Goal: Task Accomplishment & Management: Manage account settings

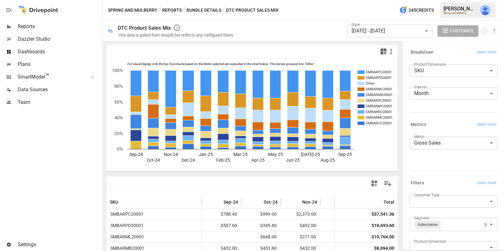
click at [382, 53] on icon "button" at bounding box center [384, 52] width 6 height 6
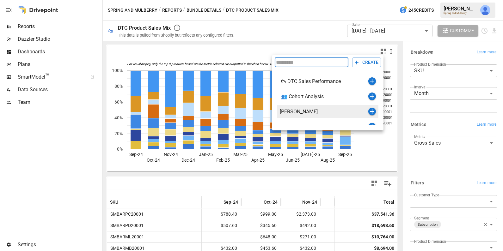
scroll to position [7, 0]
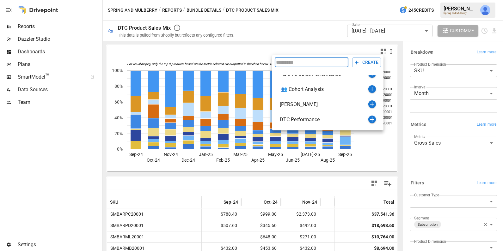
click at [386, 33] on div at bounding box center [251, 125] width 503 height 251
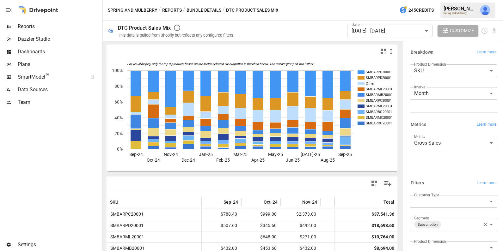
click at [386, 0] on body "Reports Dazzler Studio Dashboards Plans SmartModel ™ Data Sources Team Settings…" at bounding box center [251, 0] width 503 height 0
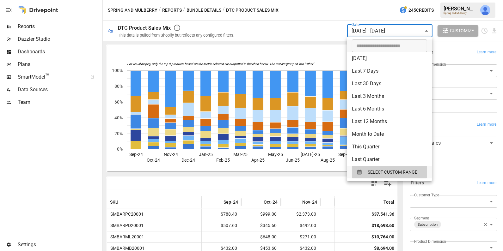
click at [374, 125] on li "Last 12 Months" at bounding box center [389, 121] width 85 height 13
type input "**********"
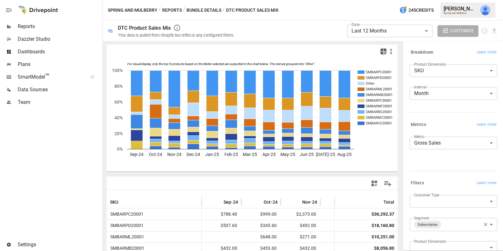
click at [381, 53] on icon "button" at bounding box center [384, 52] width 6 height 6
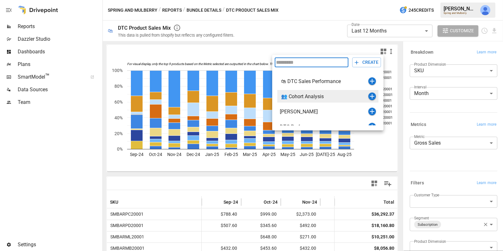
scroll to position [7, 0]
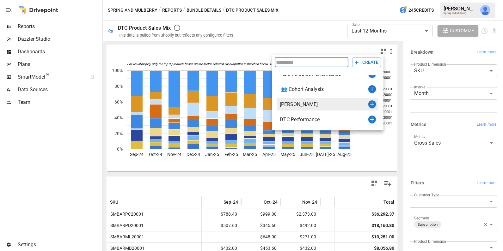
click at [370, 105] on icon "button" at bounding box center [372, 105] width 8 height 8
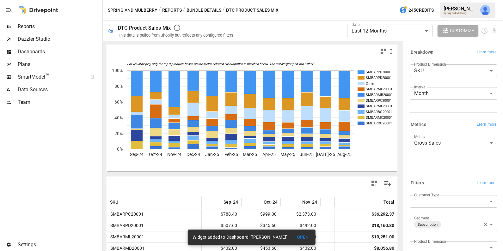
click at [63, 24] on span "Reports" at bounding box center [60, 27] width 84 height 8
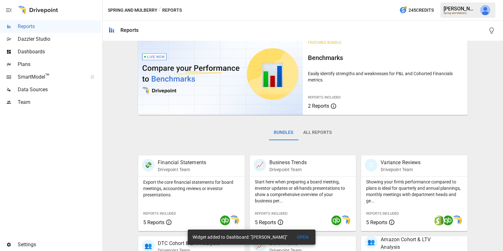
scroll to position [14, 0]
click at [85, 53] on span "Dashboards" at bounding box center [60, 52] width 84 height 8
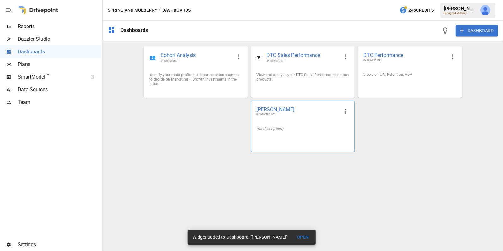
click at [281, 119] on div "[PERSON_NAME] BY DRIVEPOINT" at bounding box center [302, 111] width 103 height 21
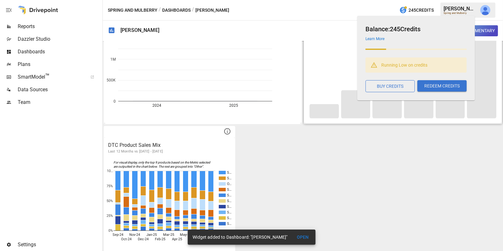
scroll to position [1507, 0]
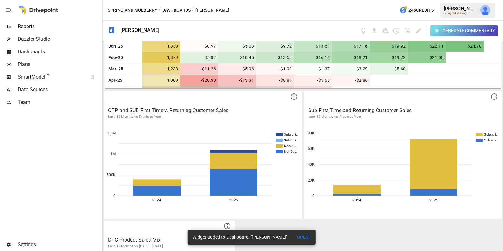
click at [420, 26] on div "Generate Commentary" at bounding box center [429, 30] width 138 height 11
click at [419, 30] on icon "Edit dashboard" at bounding box center [418, 30] width 5 height 5
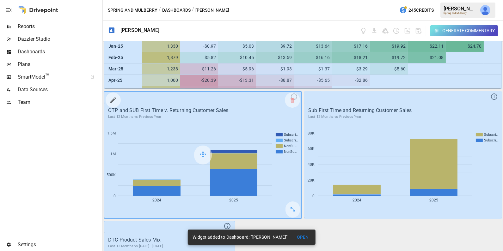
scroll to position [1602, 0]
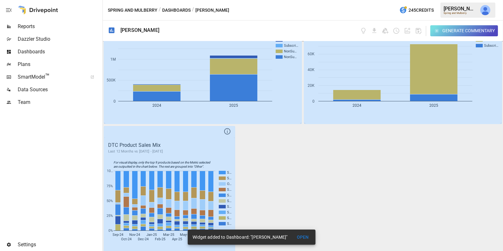
click at [309, 236] on button "OPEN" at bounding box center [303, 238] width 20 height 12
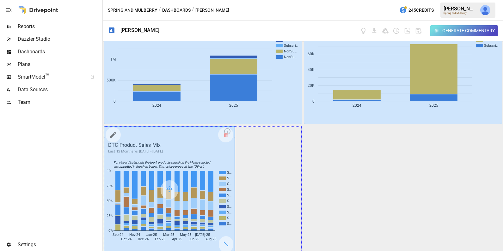
drag, startPoint x: 228, startPoint y: 241, endPoint x: 298, endPoint y: 241, distance: 70.2
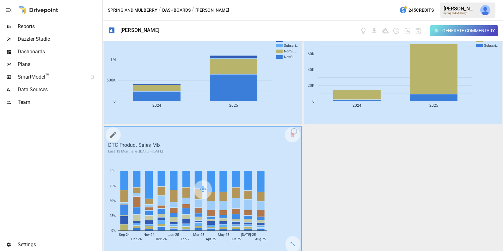
click at [116, 131] on icon "button" at bounding box center [113, 135] width 8 height 8
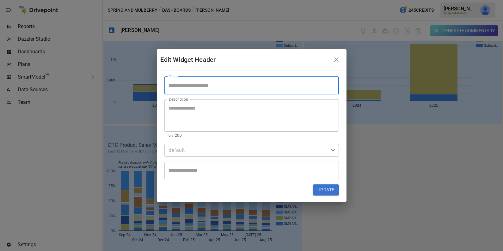
click at [206, 87] on input "Title" at bounding box center [251, 86] width 175 height 18
type input "**********"
click at [326, 189] on button "Update" at bounding box center [326, 190] width 26 height 11
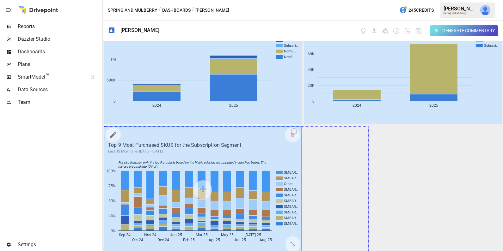
drag, startPoint x: 314, startPoint y: 238, endPoint x: 353, endPoint y: 238, distance: 38.3
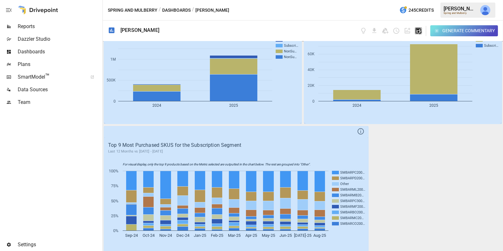
click at [421, 27] on icon "button" at bounding box center [418, 30] width 7 height 7
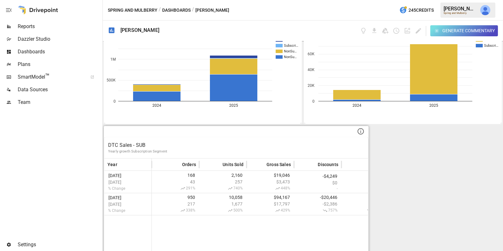
click at [199, 142] on p "DTC Sales - SUB" at bounding box center [236, 146] width 256 height 8
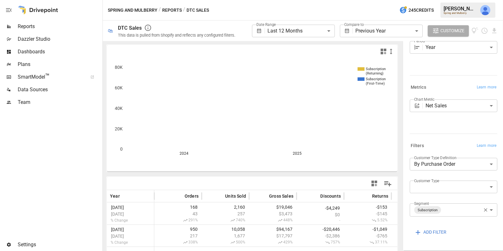
scroll to position [27, 0]
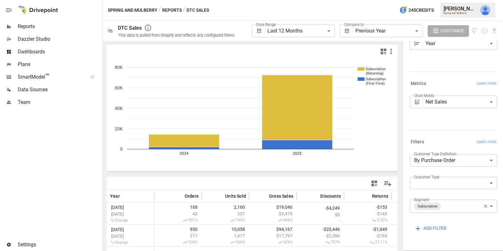
click at [363, 118] on icon "Subscription (Returning) Subscription (First-Time) 2024 2025 0 20K 40K 60K 80K" at bounding box center [252, 115] width 291 height 114
click at [382, 50] on icon "button" at bounding box center [384, 52] width 6 height 6
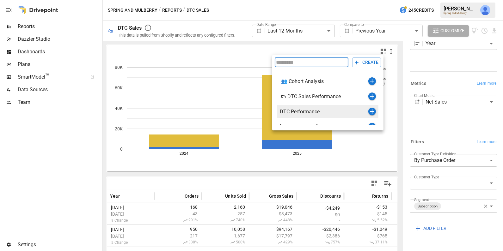
scroll to position [7, 0]
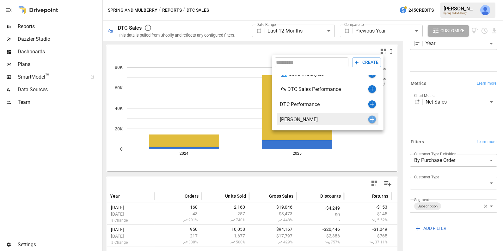
click at [371, 121] on icon "button" at bounding box center [372, 120] width 8 height 8
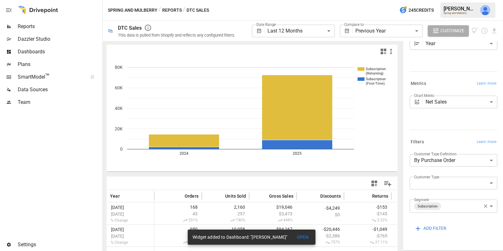
click at [46, 29] on span "Reports" at bounding box center [60, 27] width 84 height 8
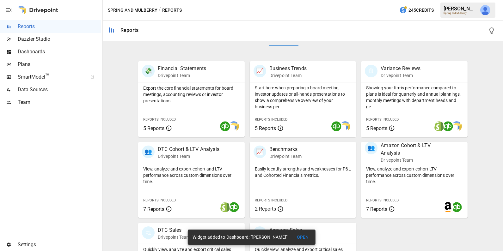
scroll to position [157, 0]
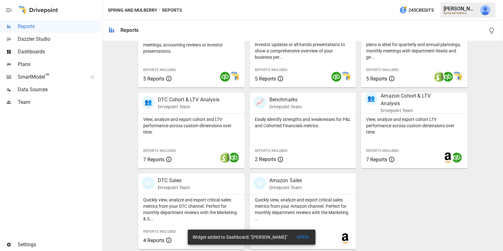
click at [77, 52] on span "Dashboards" at bounding box center [60, 52] width 84 height 8
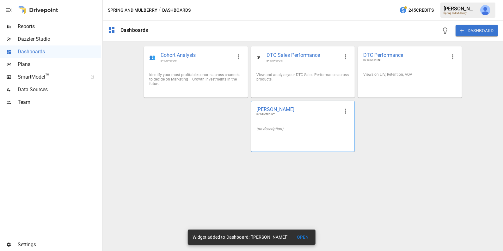
click at [308, 126] on div "(no description)" at bounding box center [302, 129] width 103 height 15
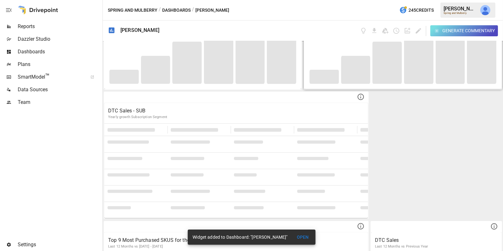
scroll to position [1731, 0]
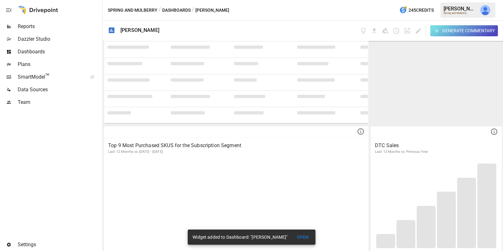
click at [419, 31] on icon "Edit dashboard" at bounding box center [418, 30] width 7 height 7
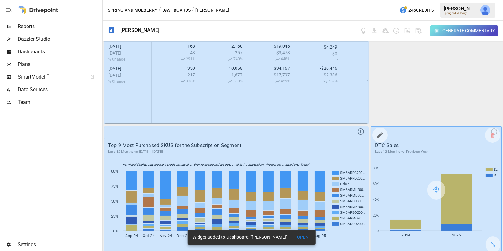
click at [380, 133] on icon "button" at bounding box center [380, 136] width 6 height 6
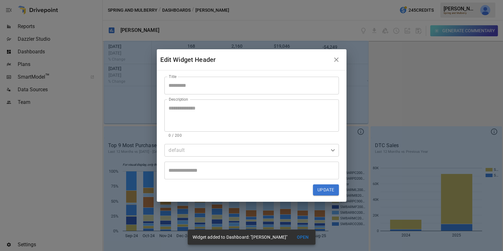
click at [233, 87] on input "Title" at bounding box center [251, 86] width 175 height 18
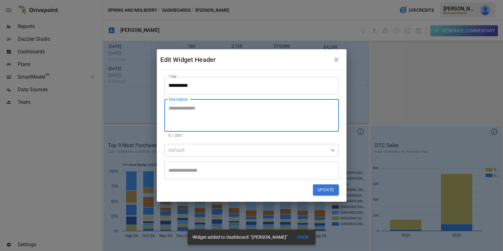
click at [225, 87] on input "*********" at bounding box center [251, 86] width 175 height 18
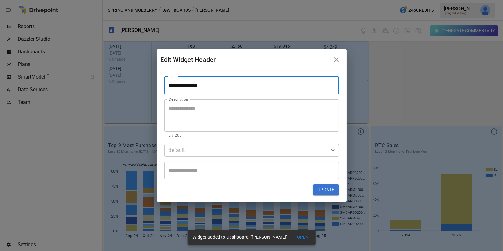
type input "**********"
click at [221, 135] on p "0 / 200" at bounding box center [252, 136] width 166 height 6
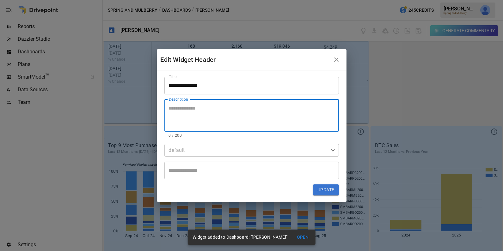
click at [212, 110] on textarea "Description" at bounding box center [252, 116] width 166 height 22
type textarea "**********"
click at [324, 191] on button "Update" at bounding box center [326, 190] width 26 height 11
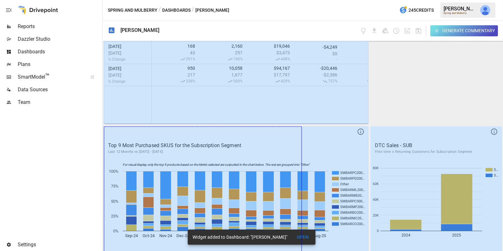
drag, startPoint x: 362, startPoint y: 243, endPoint x: 314, endPoint y: 242, distance: 47.8
click at [314, 242] on section "Spring and Mulberry / Dashboards / [PERSON_NAME] 245 Credits [PERSON_NAME] Spri…" at bounding box center [303, 125] width 400 height 251
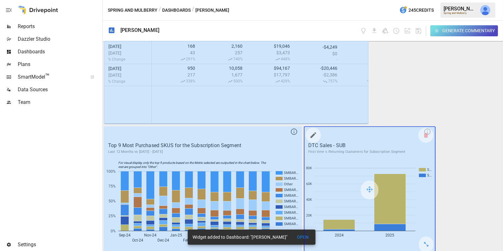
drag, startPoint x: 429, startPoint y: 240, endPoint x: 487, endPoint y: 240, distance: 58.8
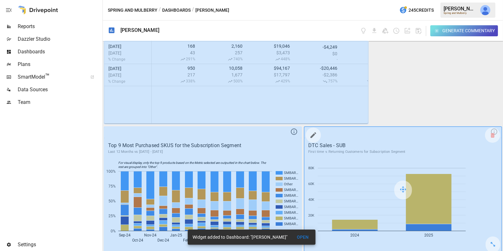
scroll to position [1724, 0]
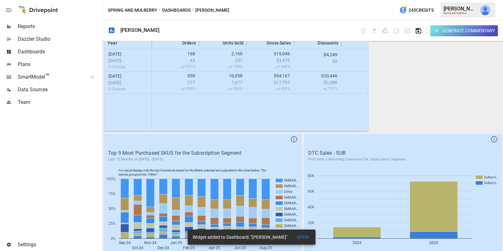
click at [417, 31] on icon "button" at bounding box center [418, 30] width 7 height 7
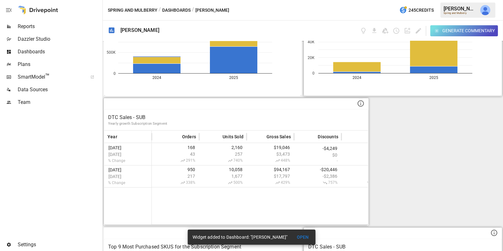
scroll to position [1629, 0]
